Goal: Check status

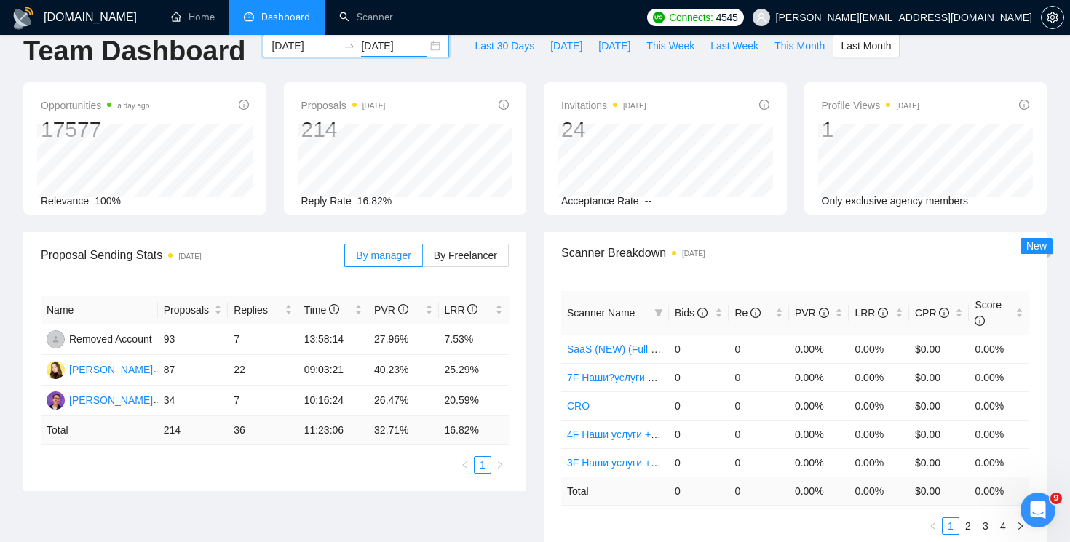
scroll to position [23, 0]
click at [431, 49] on div "[DATE] [DATE]" at bounding box center [356, 47] width 186 height 23
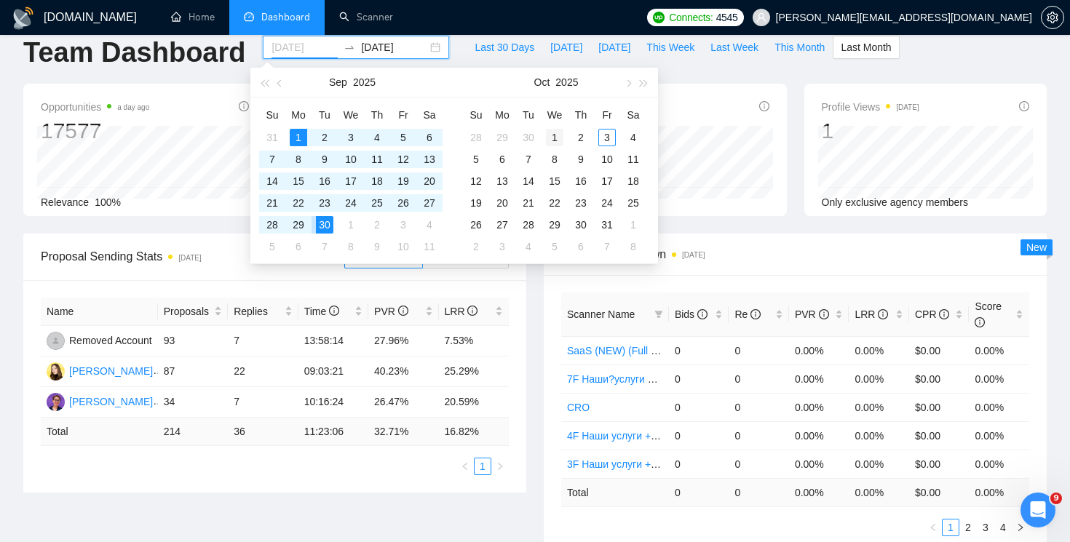
type input "[DATE]"
click at [550, 138] on div "1" at bounding box center [554, 137] width 17 height 17
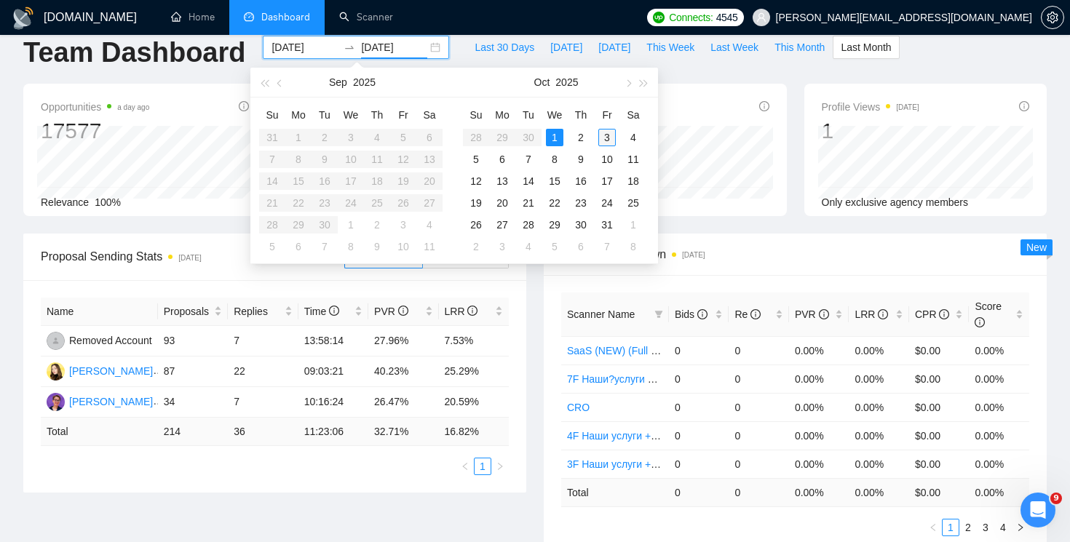
type input "[DATE]"
click at [608, 137] on div "3" at bounding box center [606, 137] width 17 height 17
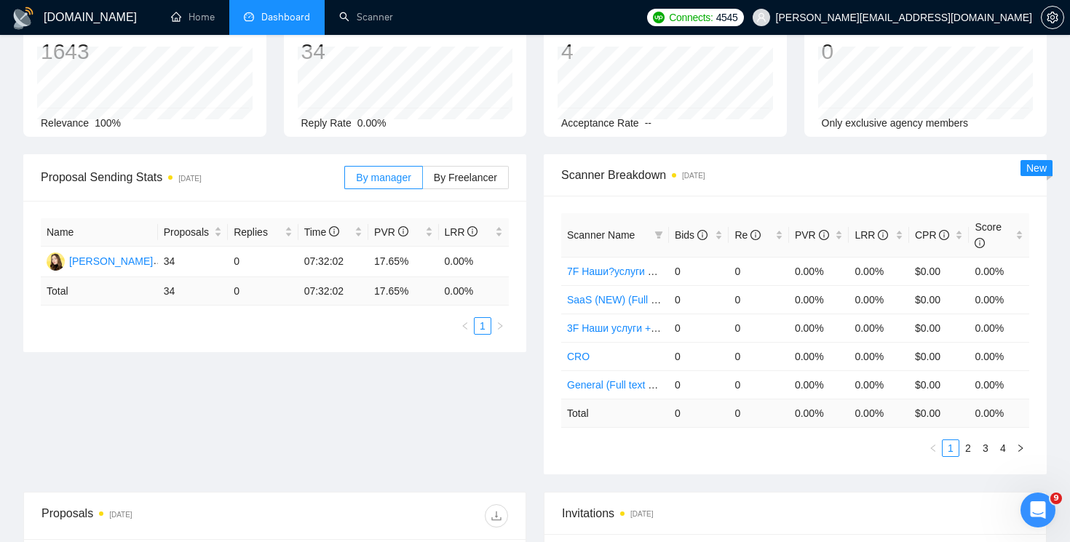
scroll to position [127, 0]
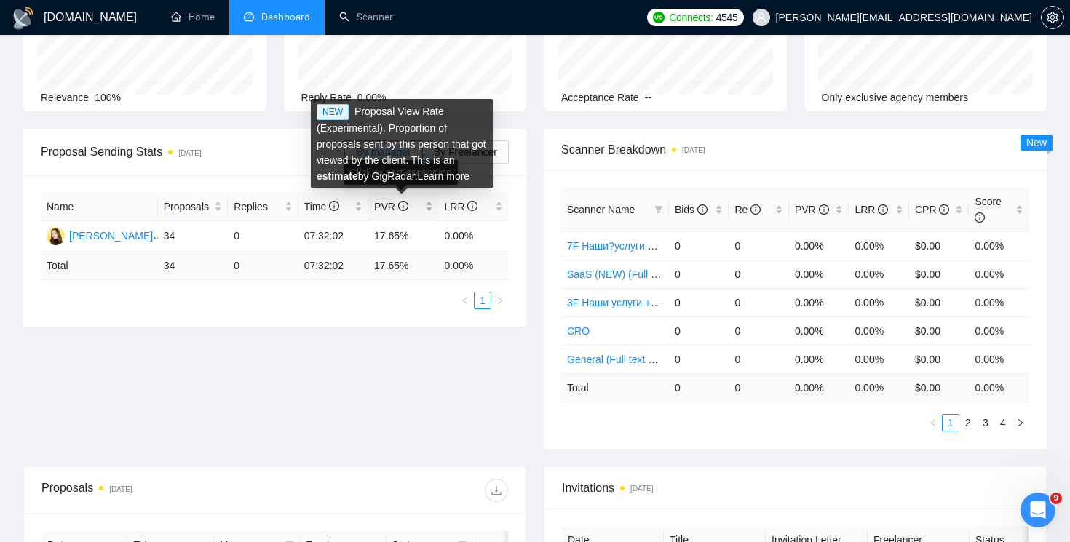
click at [403, 204] on icon "info-circle" at bounding box center [403, 206] width 10 height 10
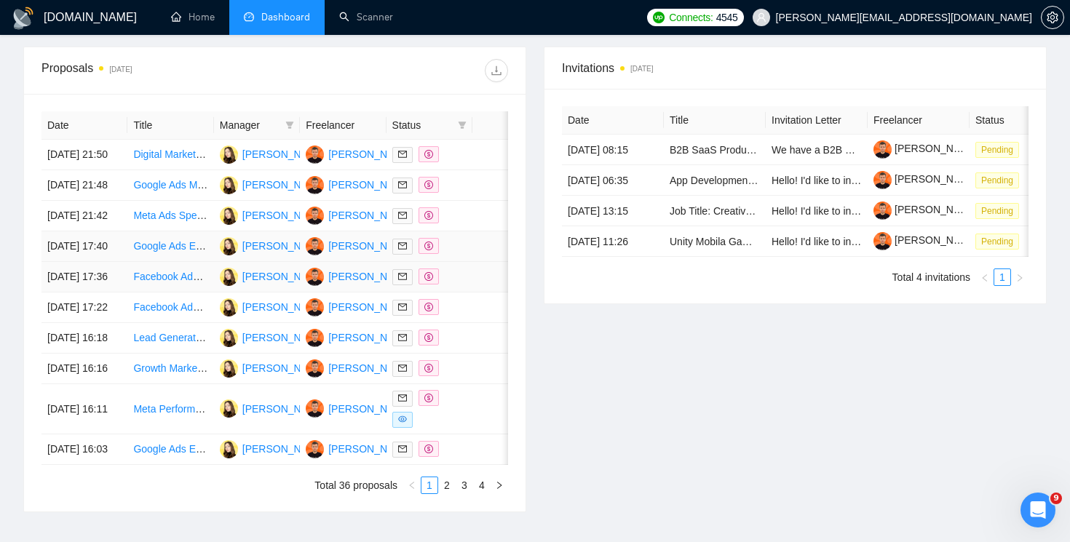
scroll to position [562, 0]
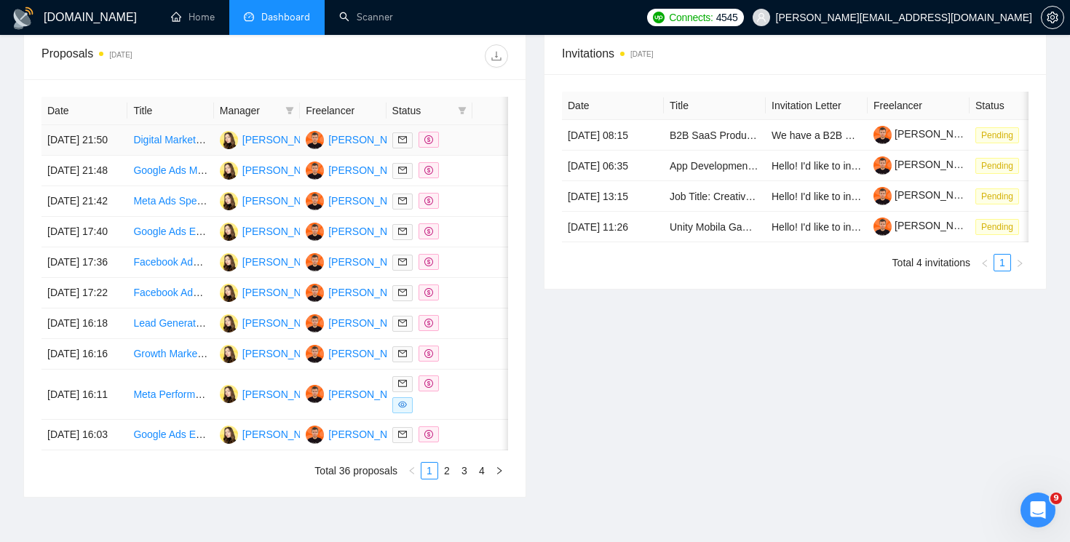
click at [430, 144] on icon "dollar" at bounding box center [428, 139] width 9 height 9
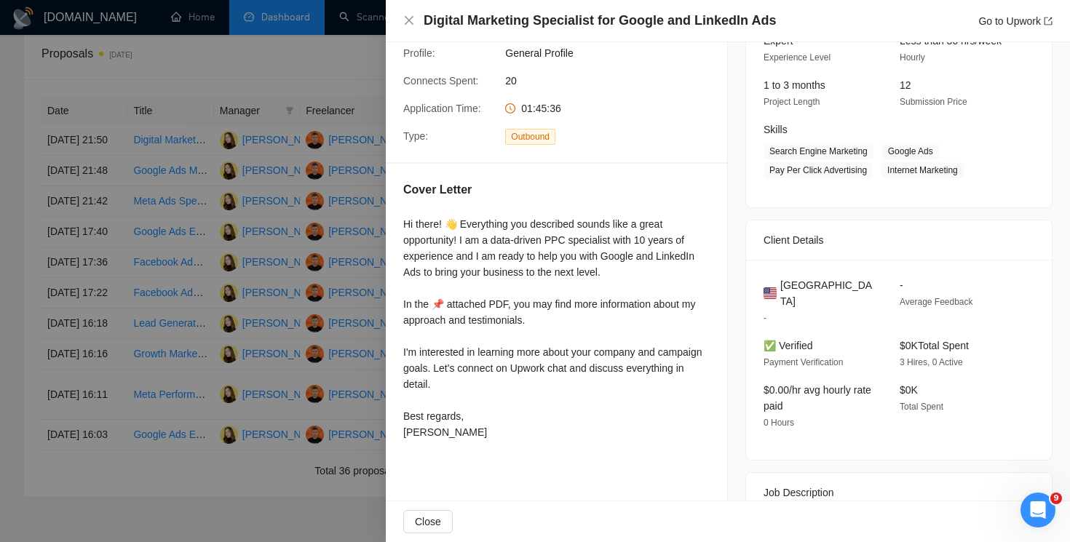
scroll to position [194, 0]
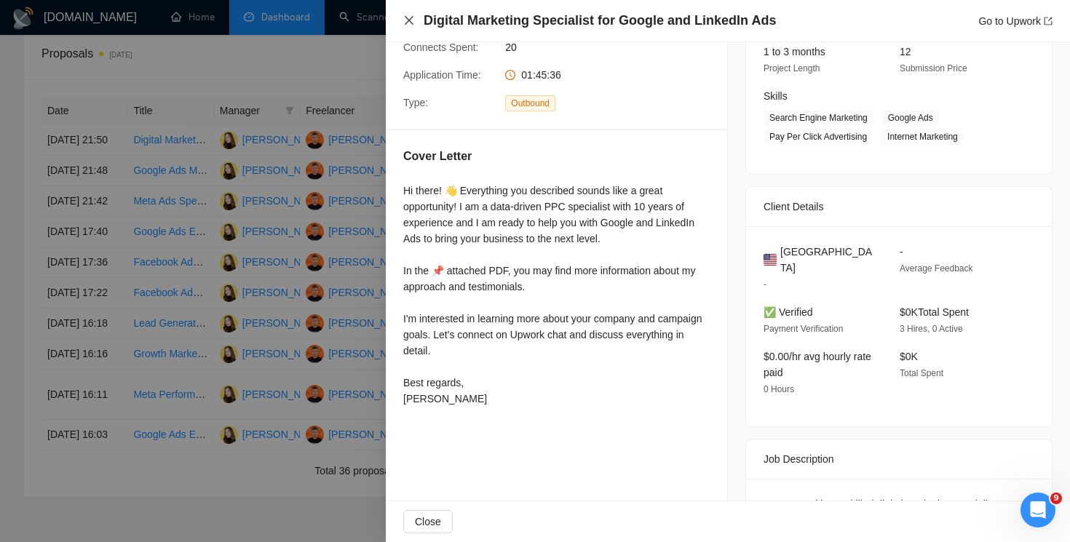
click at [406, 21] on icon "close" at bounding box center [409, 21] width 12 height 12
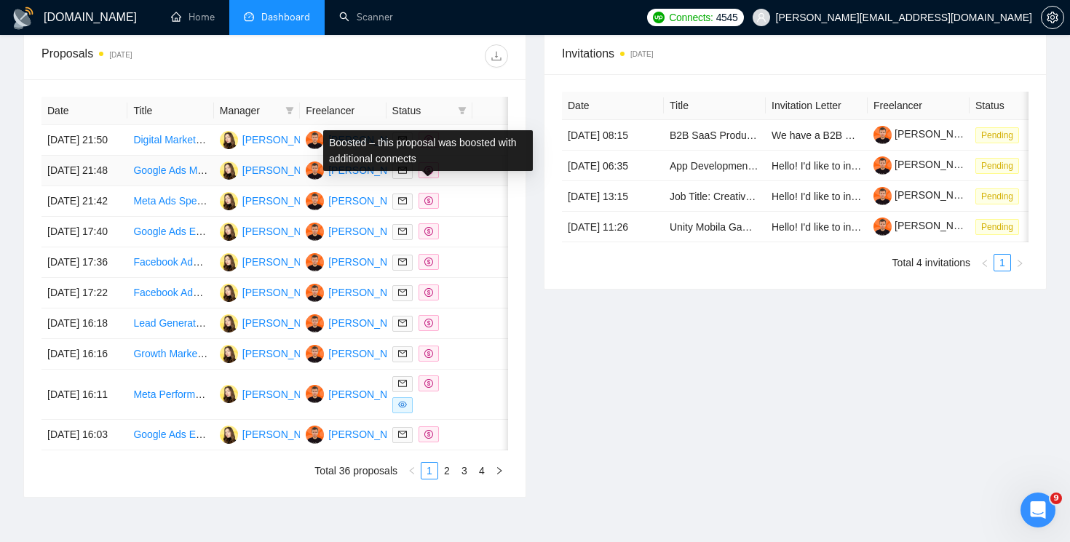
click at [436, 178] on span at bounding box center [429, 170] width 20 height 16
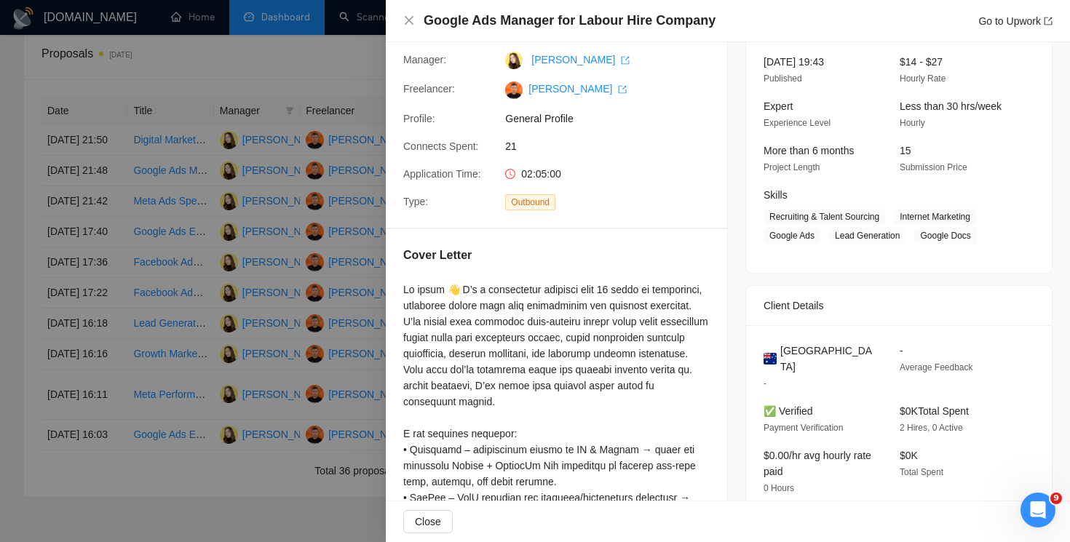
scroll to position [64, 0]
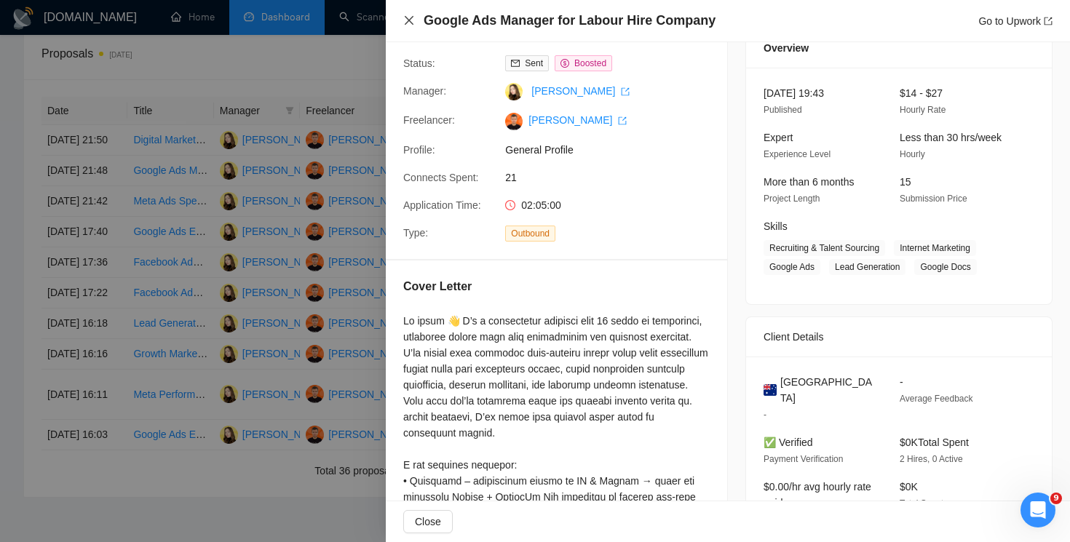
click at [406, 25] on icon "close" at bounding box center [409, 21] width 12 height 12
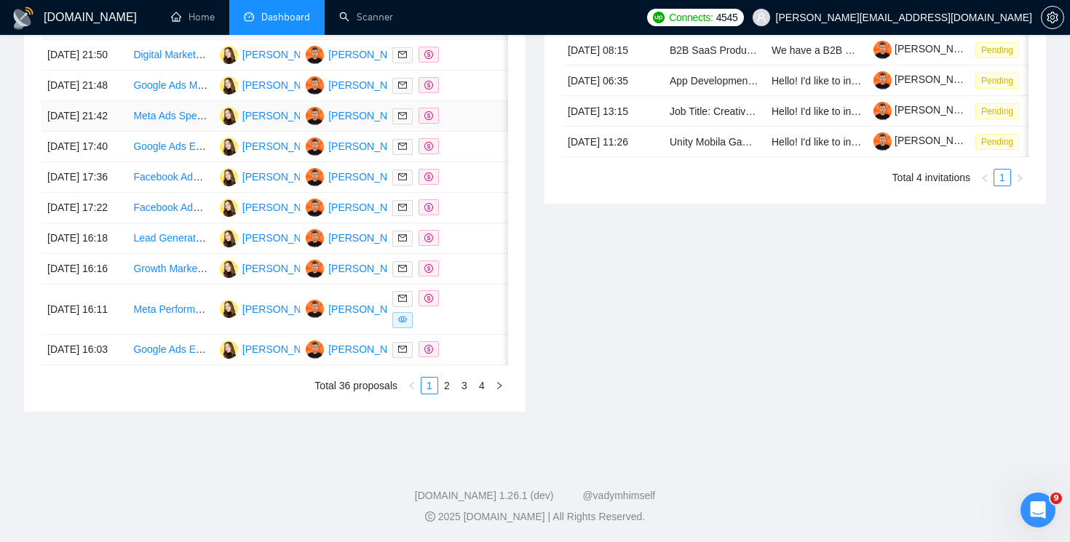
scroll to position [771, 0]
click at [427, 294] on icon "dollar" at bounding box center [428, 298] width 9 height 9
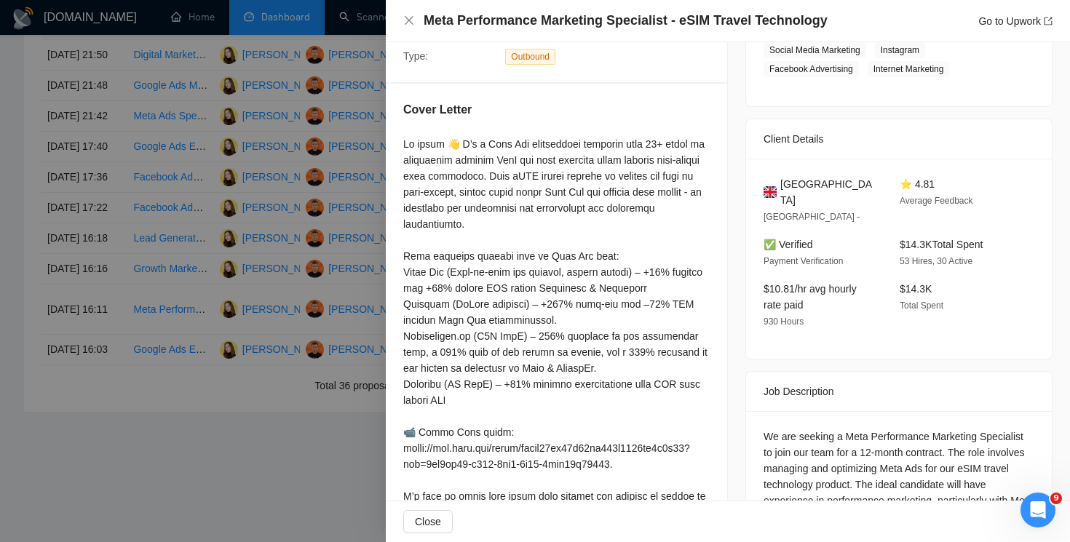
scroll to position [325, 0]
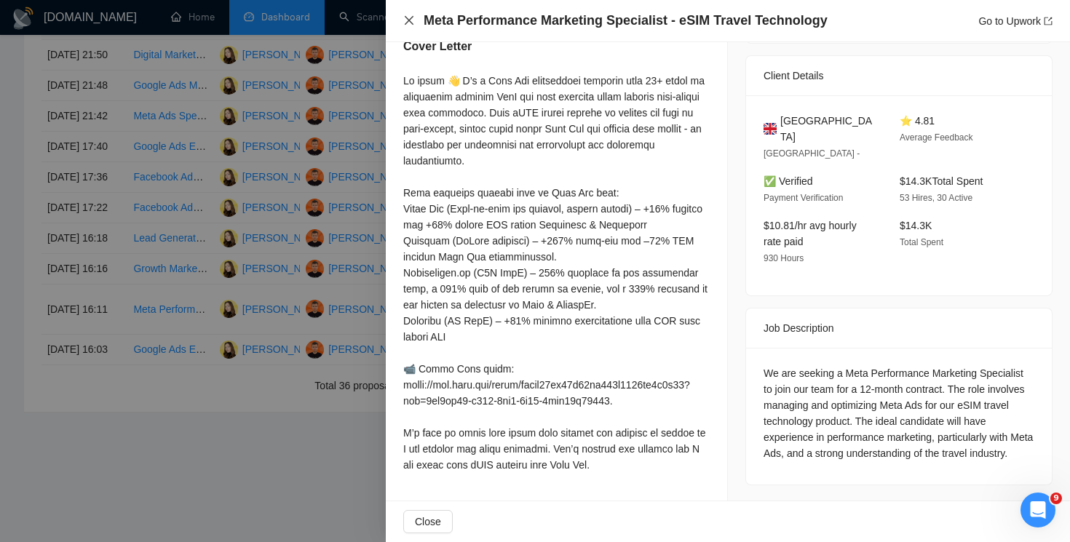
click at [411, 19] on icon "close" at bounding box center [409, 21] width 12 height 12
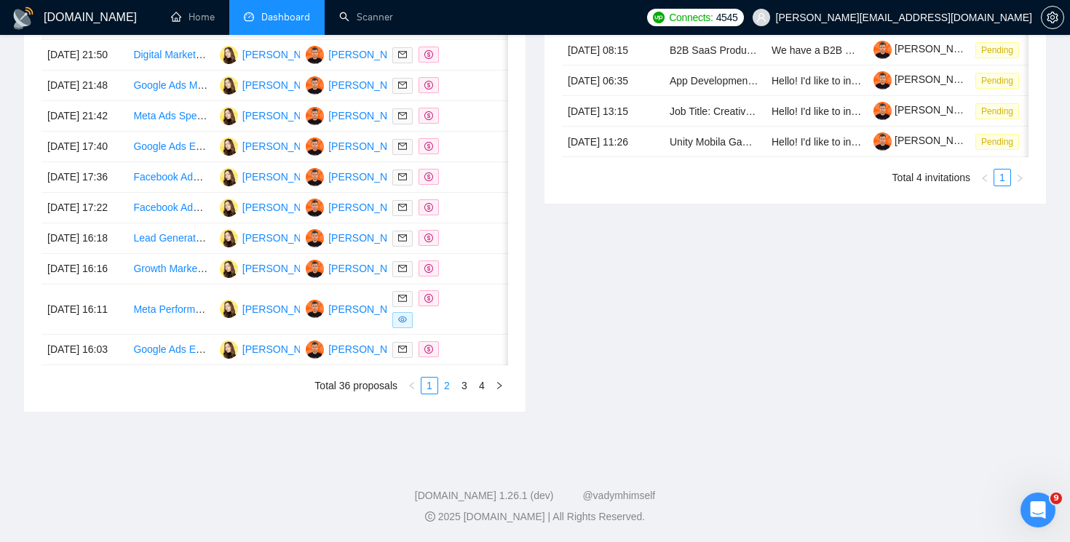
click at [447, 388] on link "2" at bounding box center [447, 386] width 16 height 16
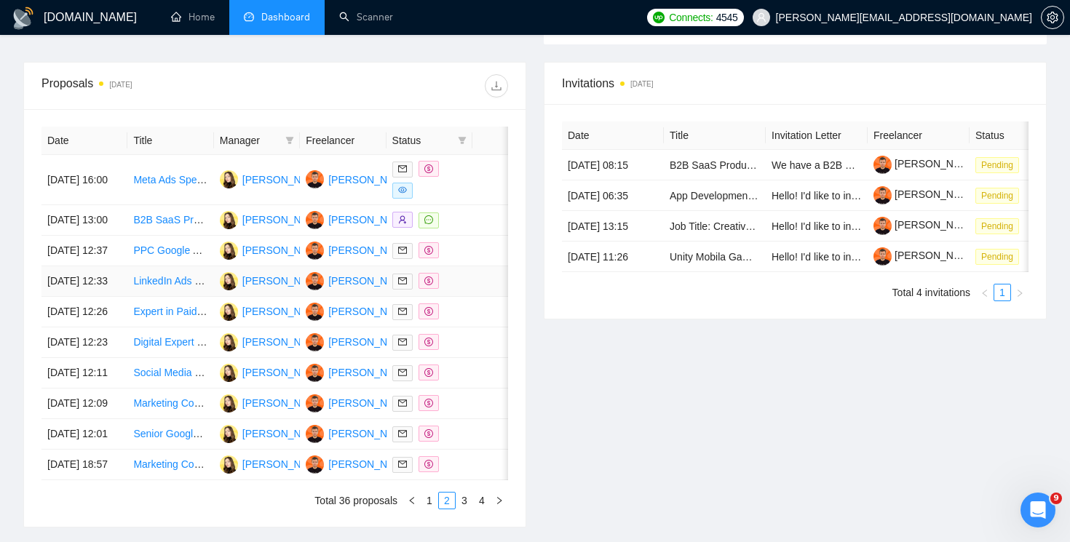
scroll to position [513, 0]
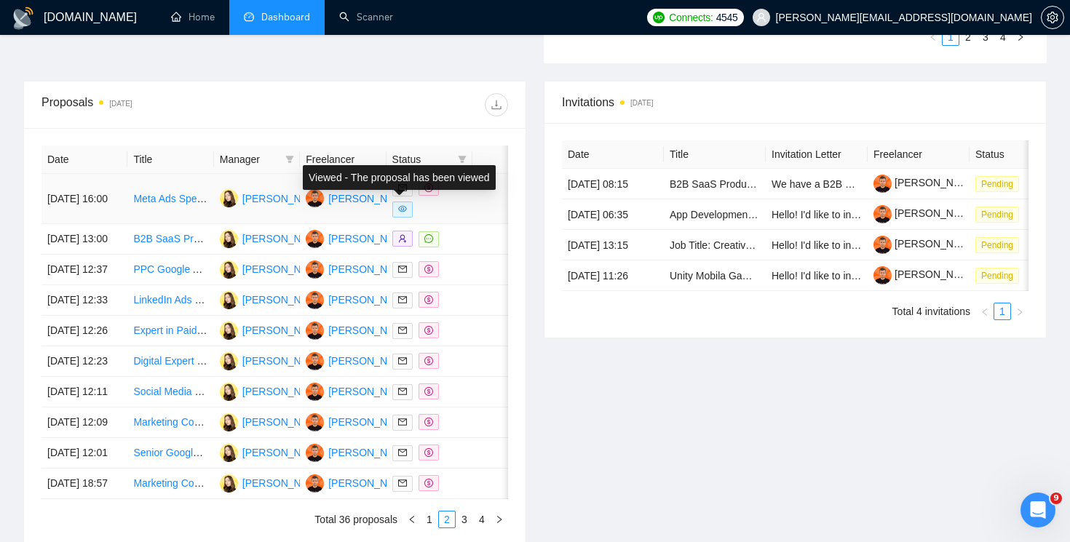
click at [408, 213] on span at bounding box center [402, 210] width 20 height 16
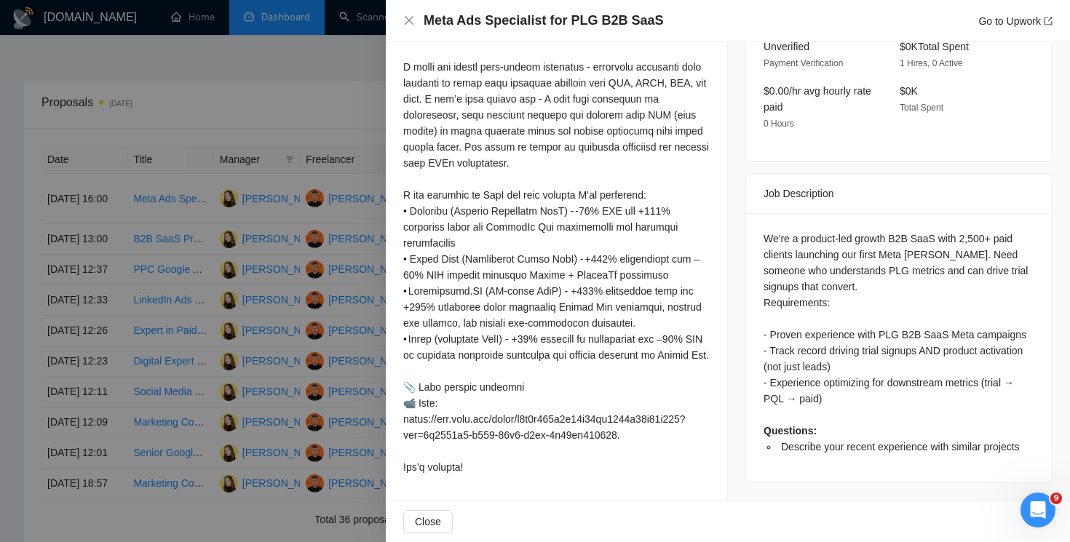
scroll to position [518, 0]
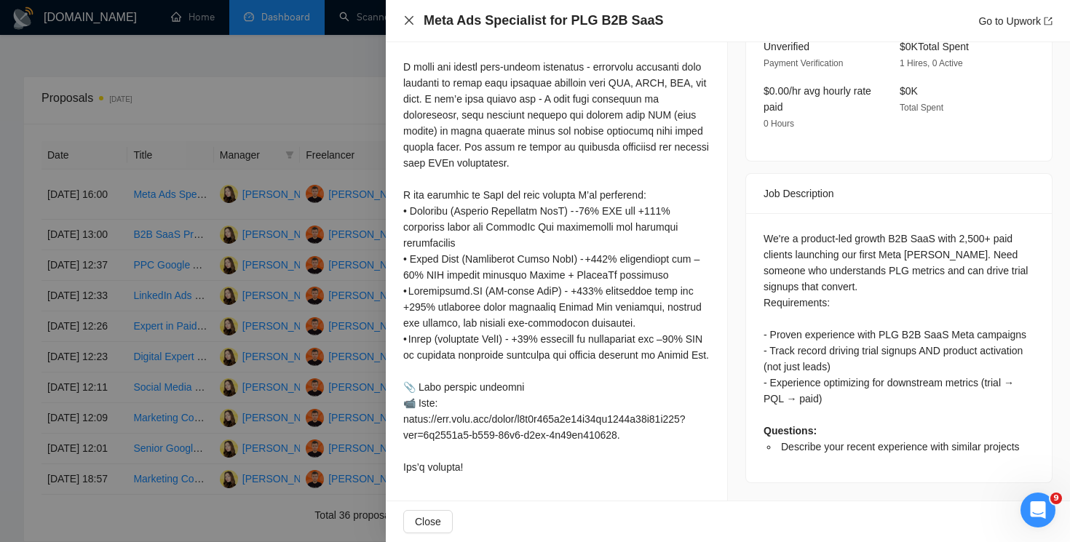
click at [408, 26] on icon "close" at bounding box center [409, 21] width 12 height 12
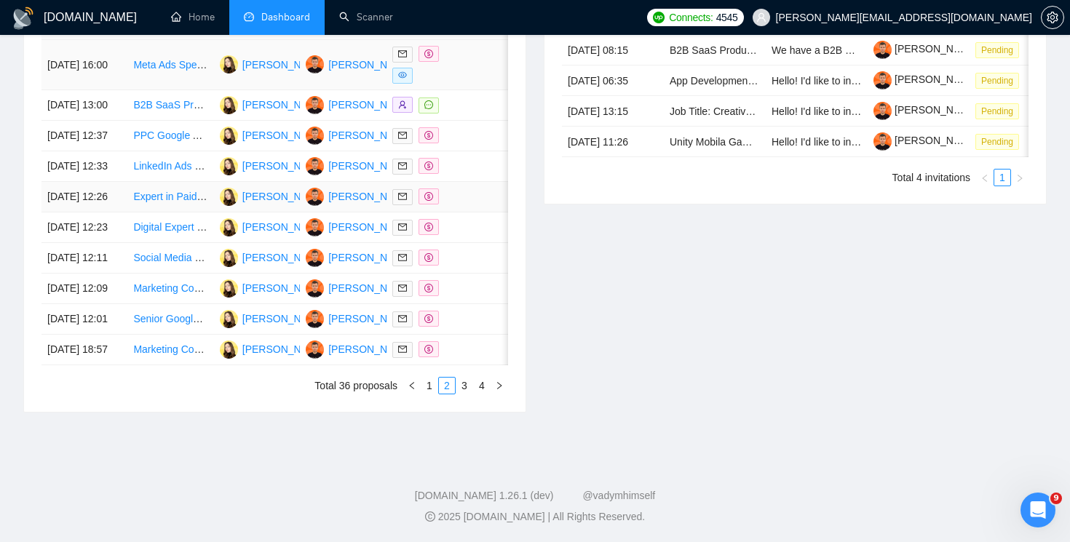
scroll to position [739, 0]
click at [463, 394] on link "3" at bounding box center [464, 386] width 16 height 16
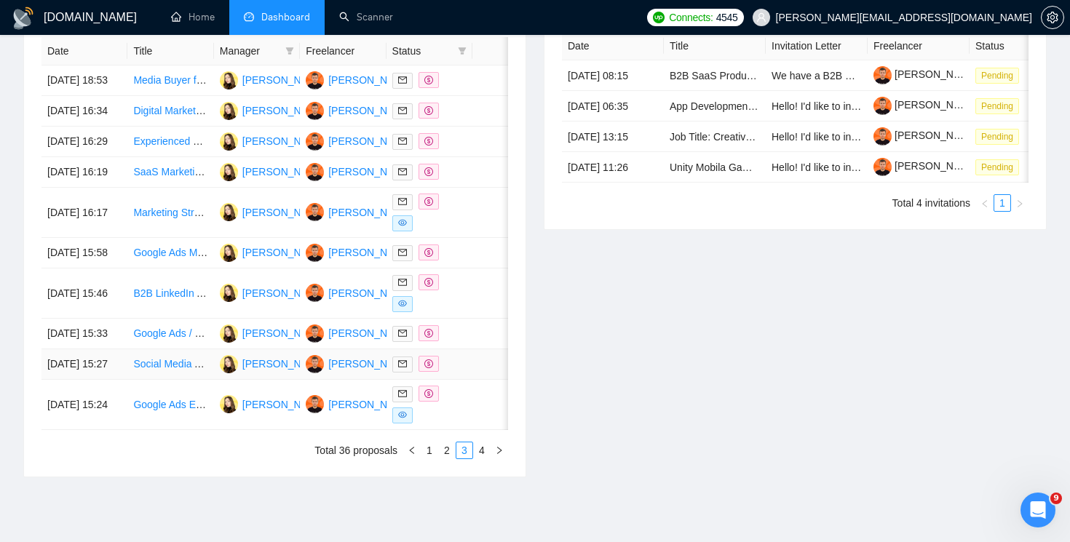
scroll to position [590, 0]
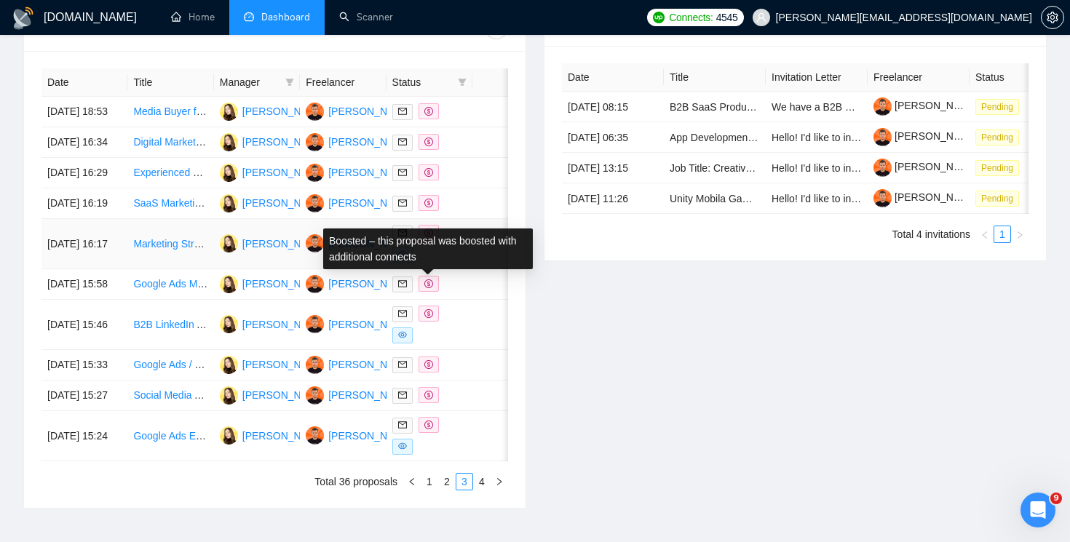
click at [428, 237] on icon "dollar" at bounding box center [428, 233] width 9 height 9
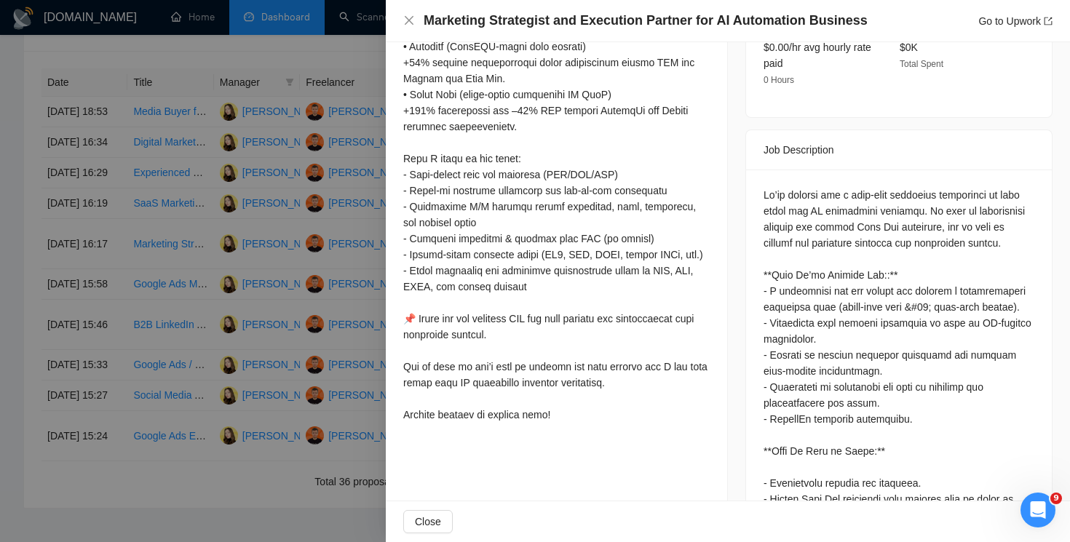
scroll to position [508, 0]
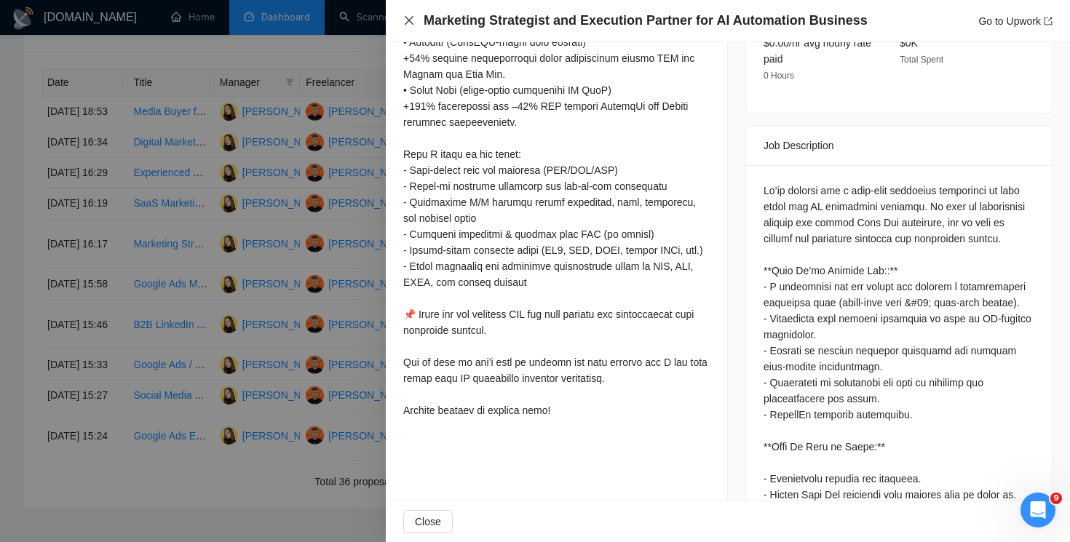
click at [410, 23] on icon "close" at bounding box center [409, 21] width 12 height 12
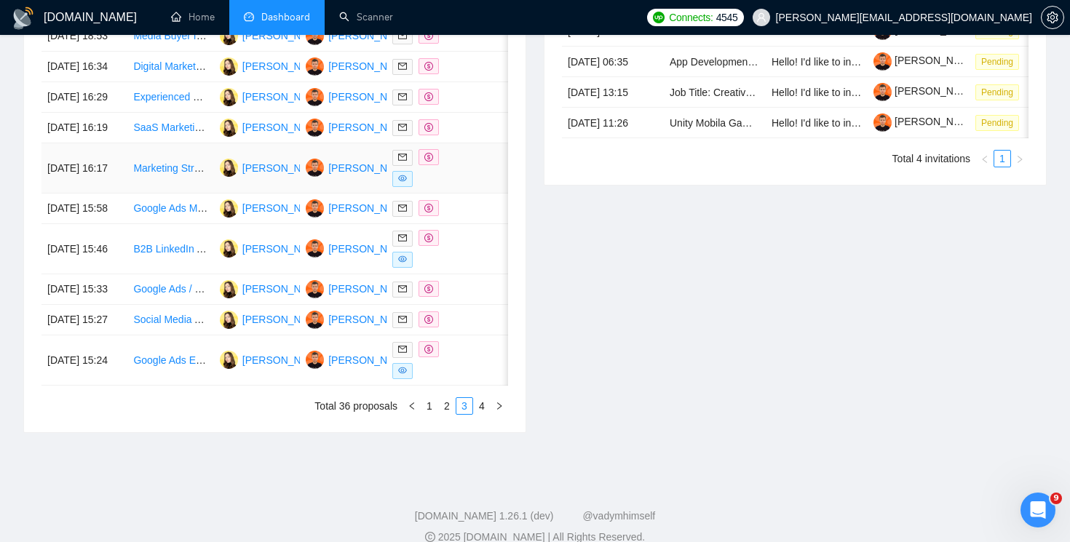
scroll to position [673, 0]
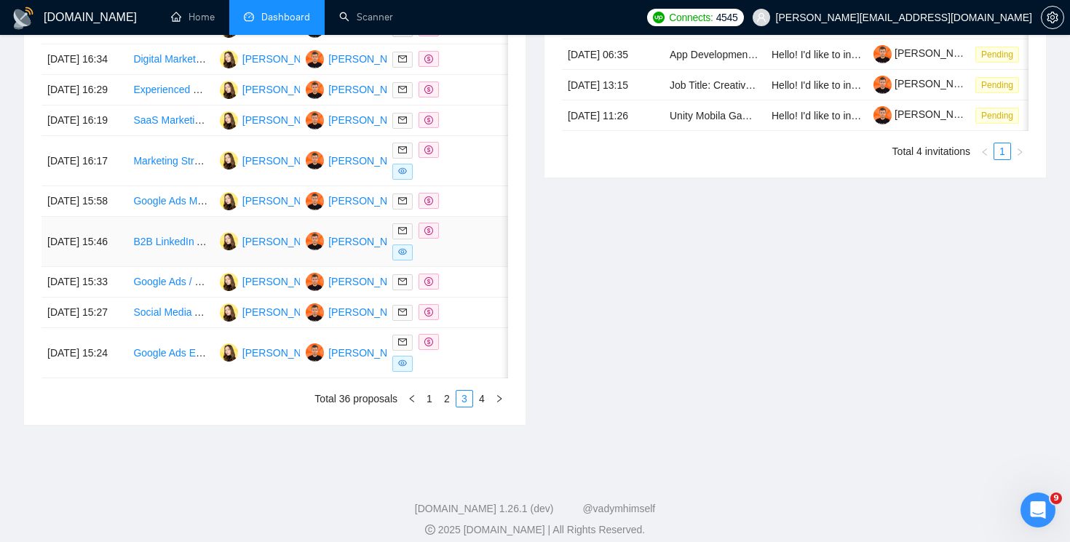
click at [408, 261] on span at bounding box center [402, 253] width 20 height 16
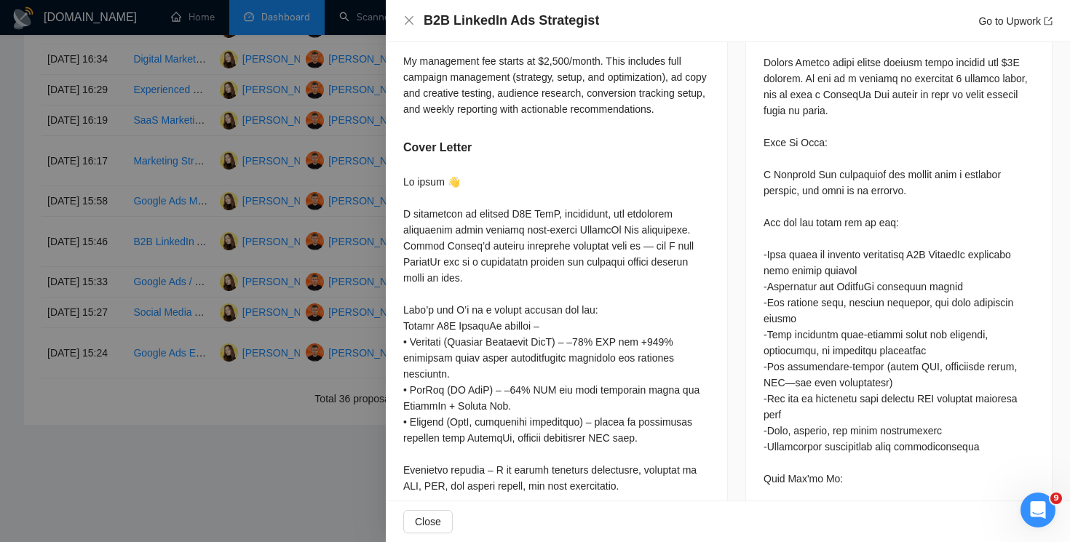
scroll to position [656, 0]
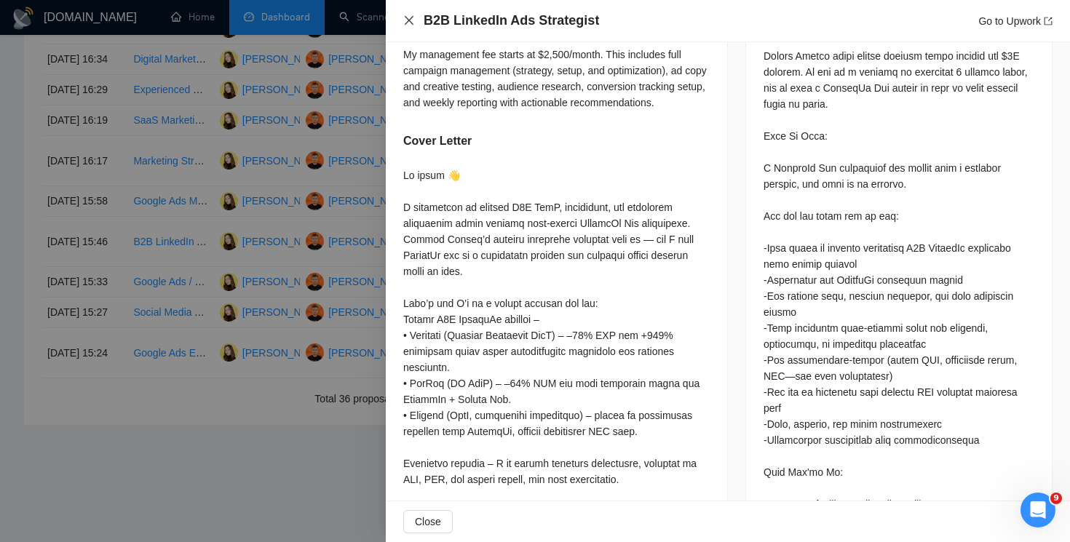
click at [405, 15] on icon "close" at bounding box center [409, 21] width 12 height 12
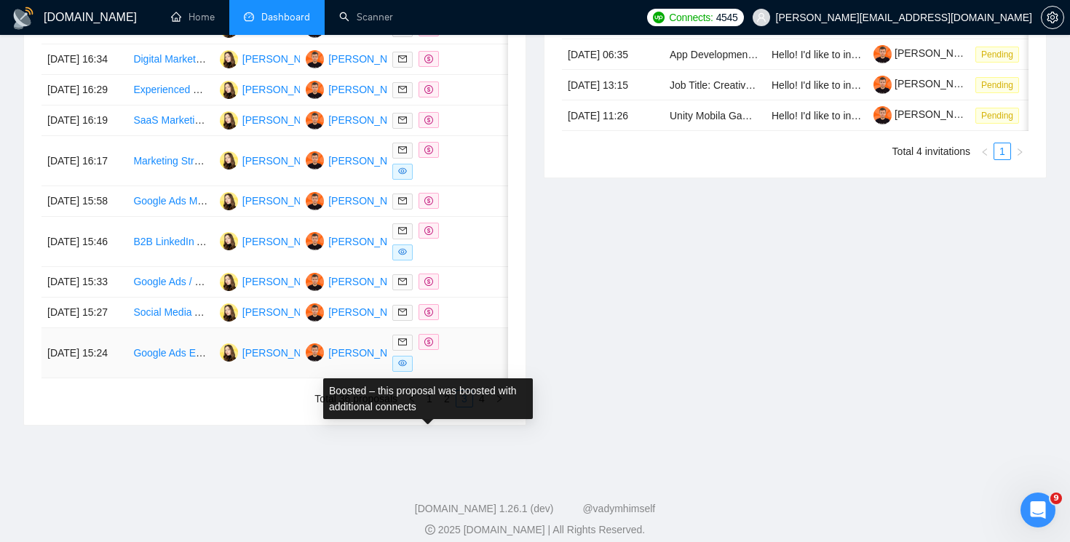
click at [427, 350] on span at bounding box center [429, 342] width 20 height 16
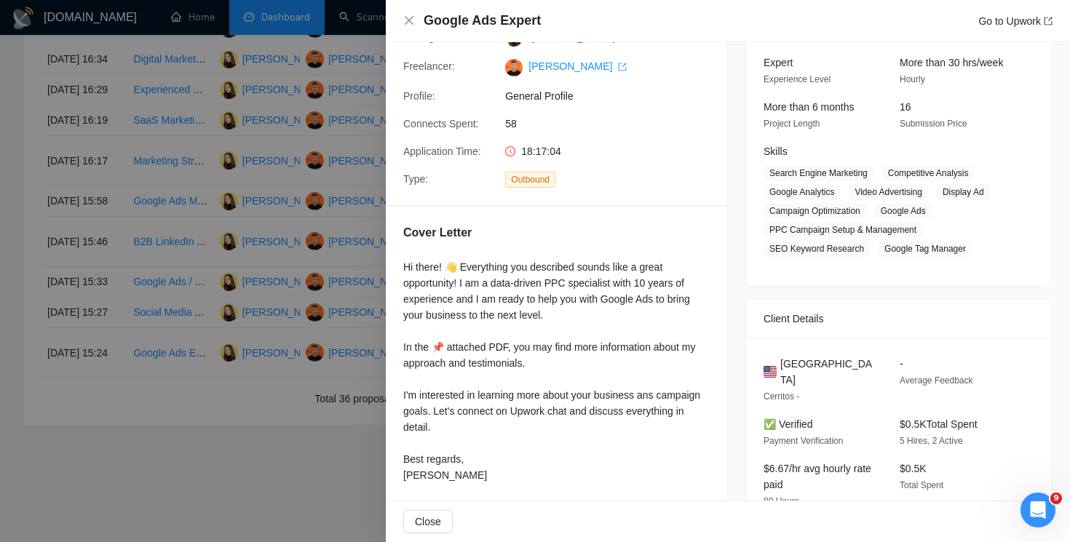
scroll to position [140, 0]
click at [410, 20] on icon "close" at bounding box center [409, 21] width 12 height 12
